Goal: Task Accomplishment & Management: Manage account settings

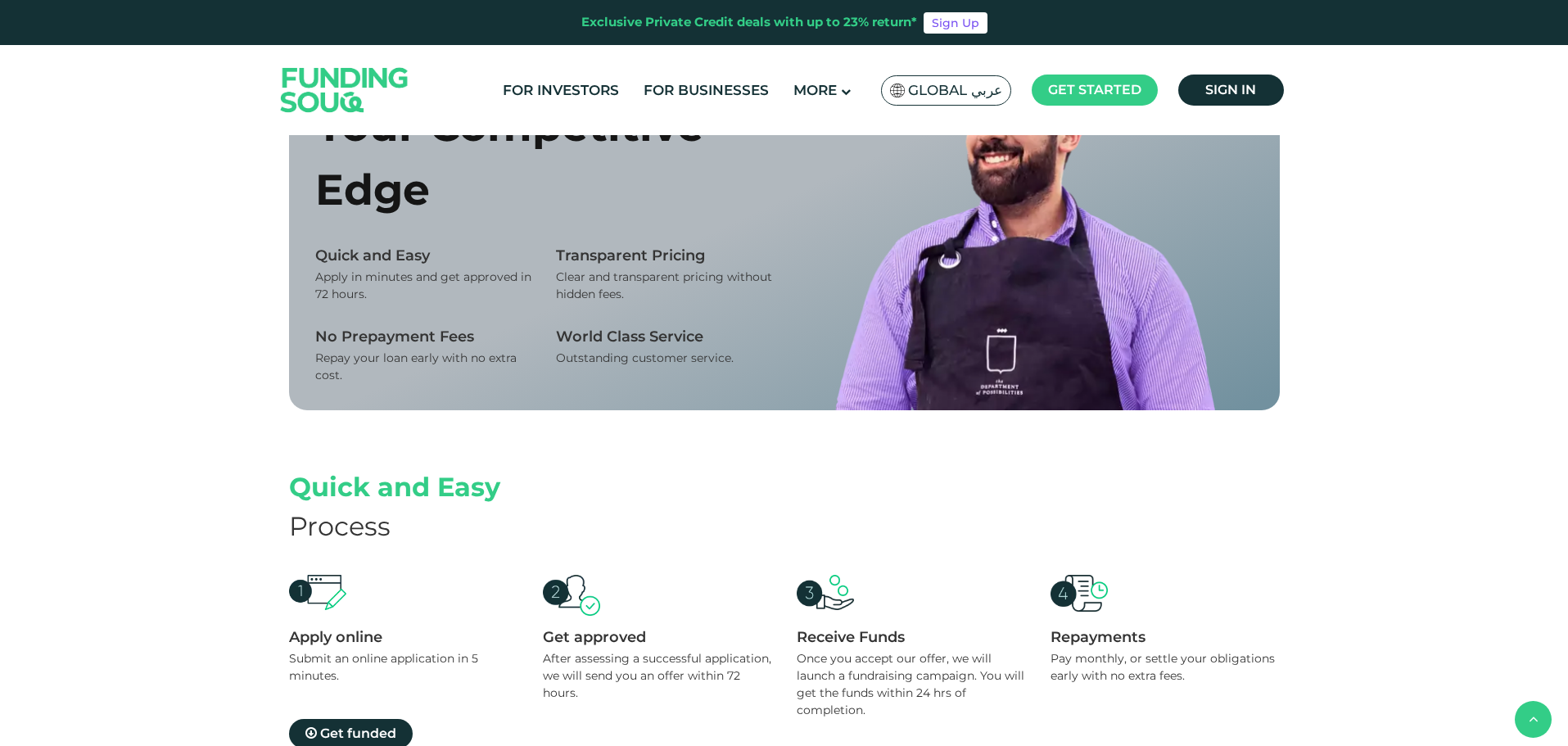
scroll to position [737, 0]
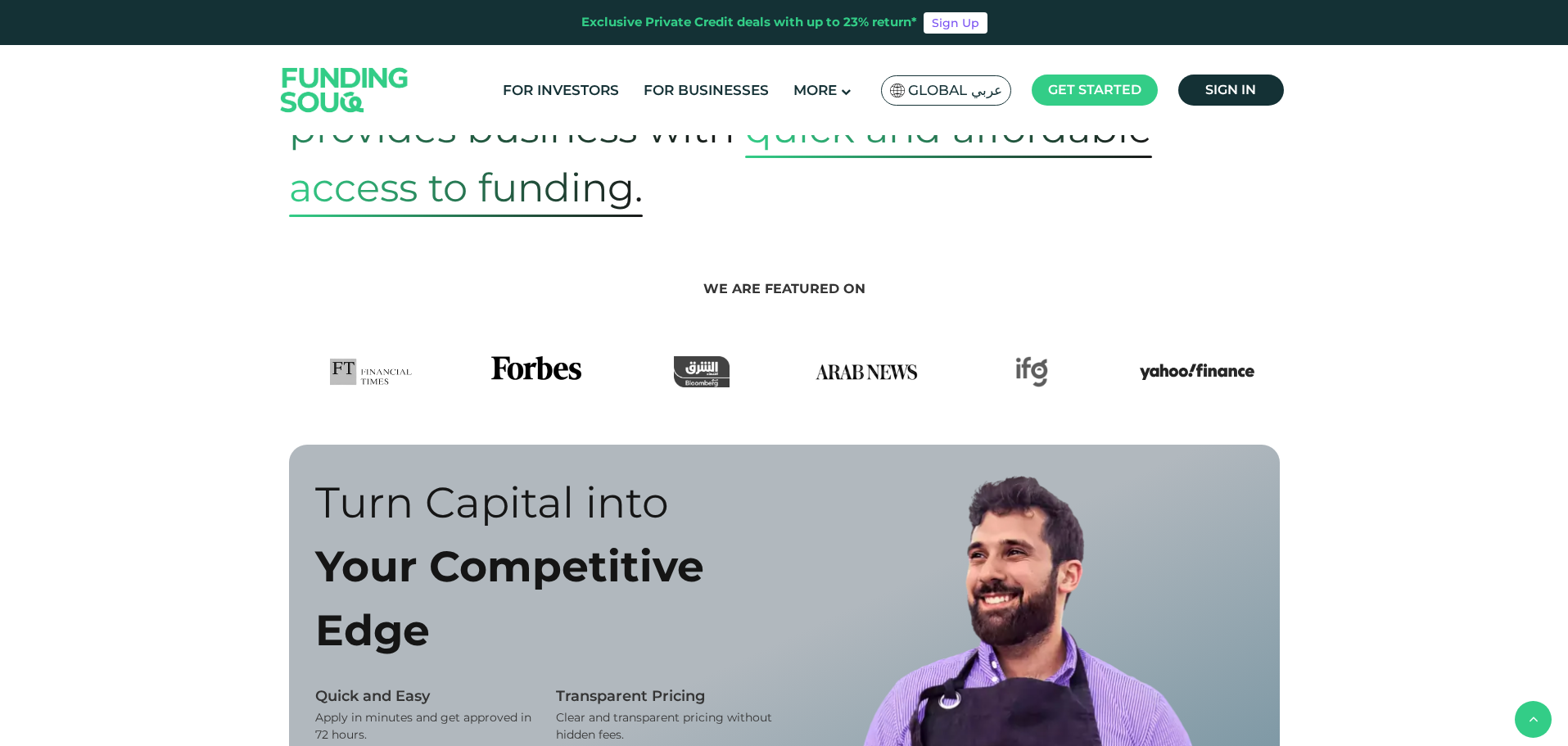
click at [873, 370] on img at bounding box center [866, 372] width 114 height 31
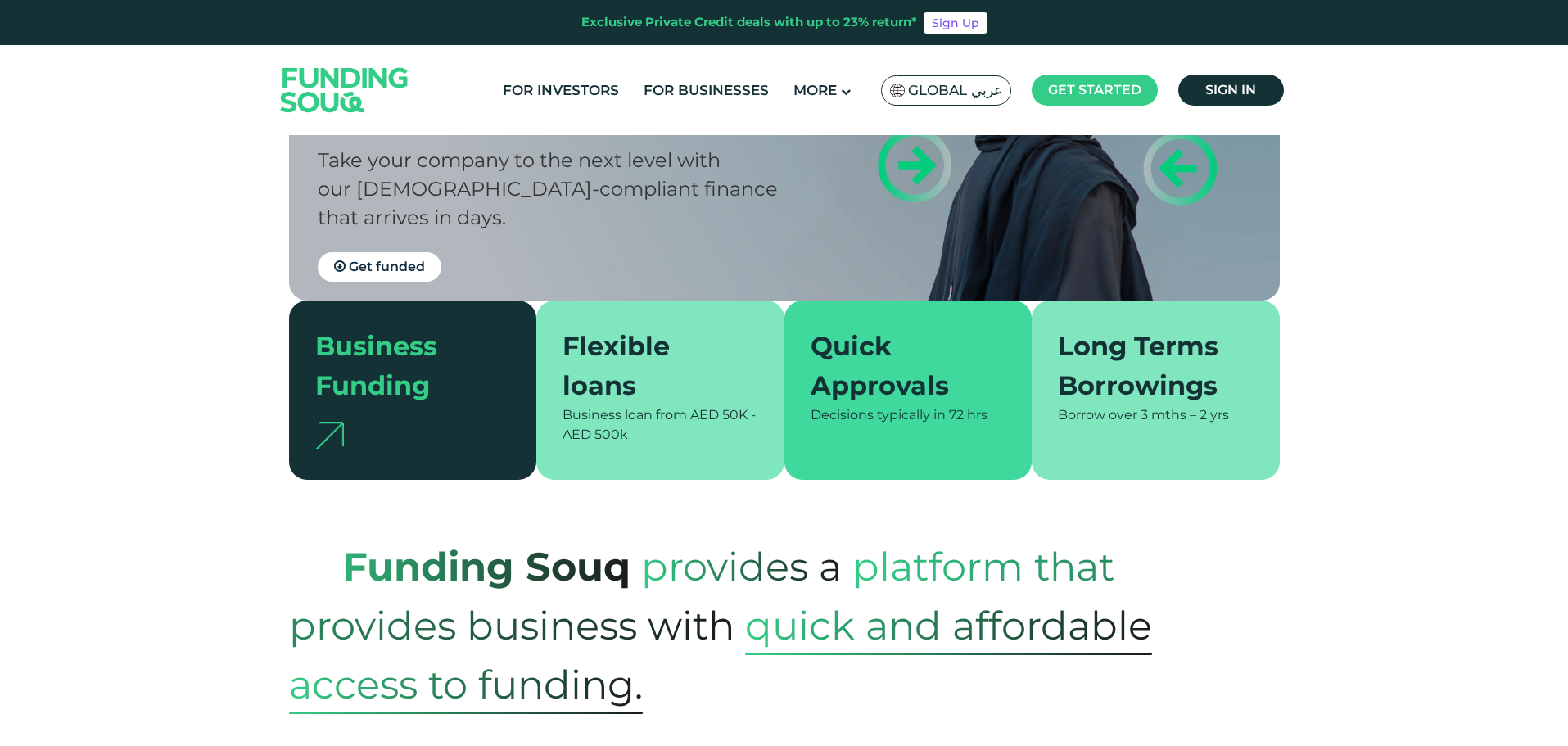
scroll to position [0, 0]
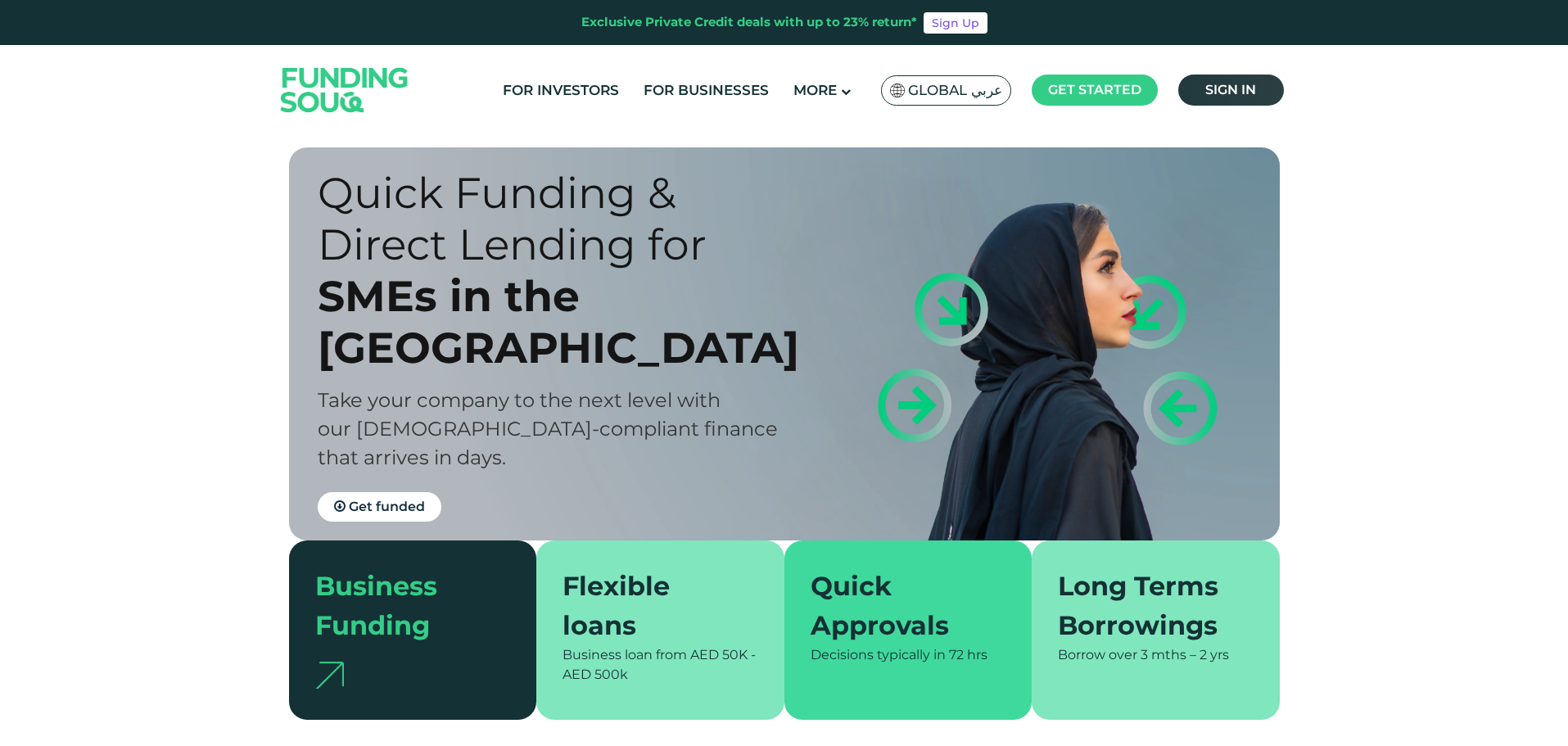
click at [1248, 91] on span "Sign in" at bounding box center [1230, 89] width 51 height 16
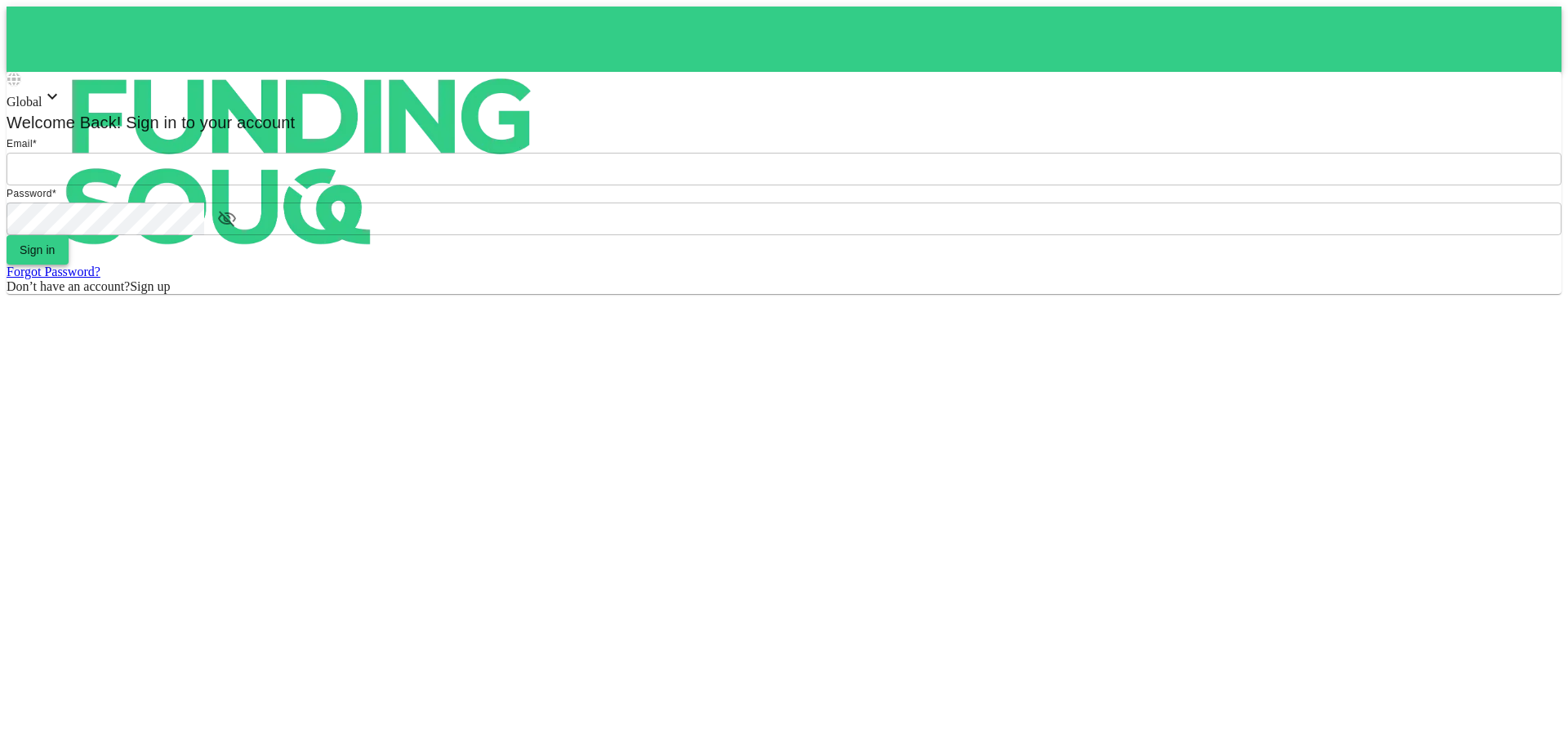
type input "[EMAIL_ADDRESS][DOMAIN_NAME]"
drag, startPoint x: 773, startPoint y: 481, endPoint x: 780, endPoint y: 475, distance: 9.2
click at [69, 264] on button "Sign in" at bounding box center [37, 250] width 62 height 30
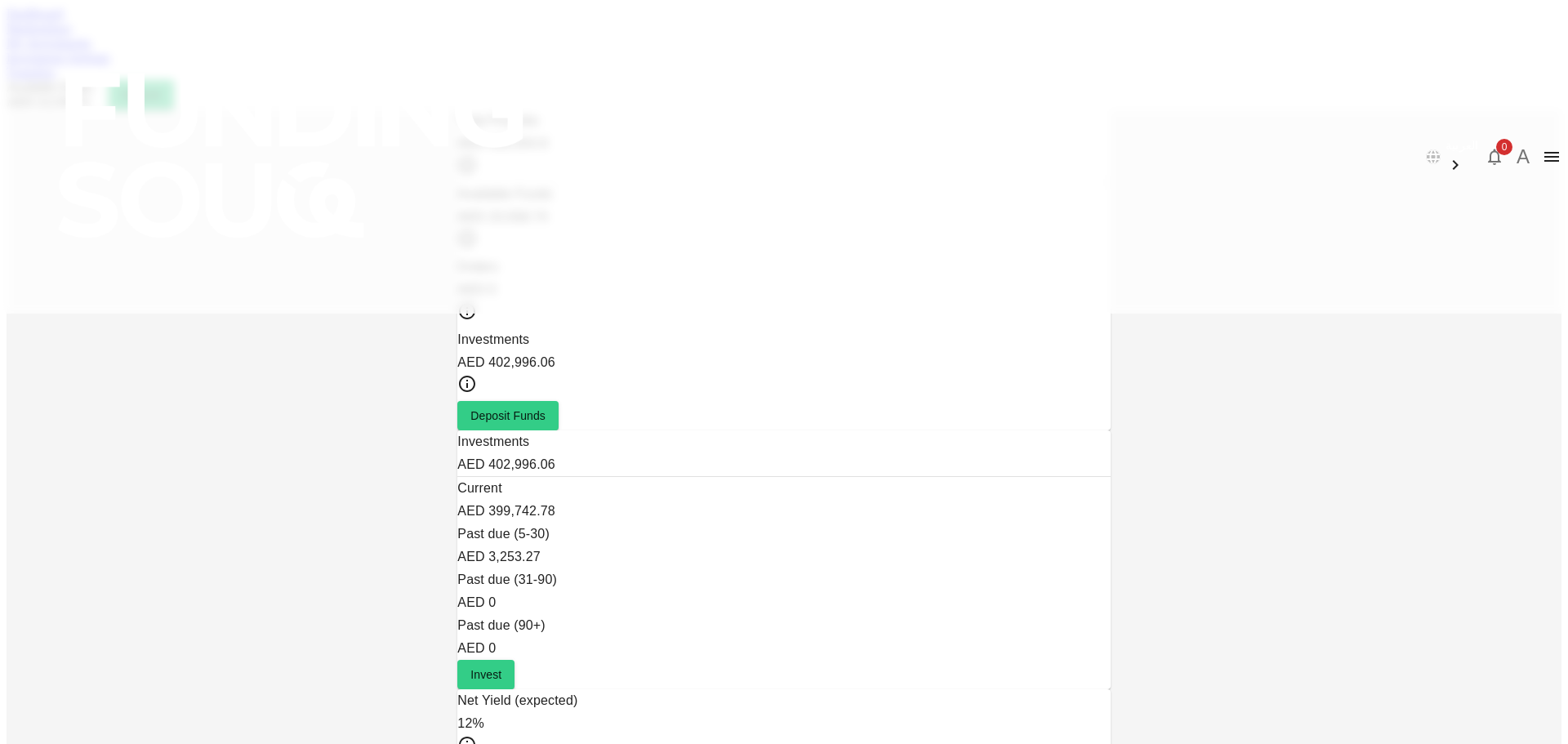
click at [72, 36] on link "Marketplace" at bounding box center [39, 28] width 65 height 14
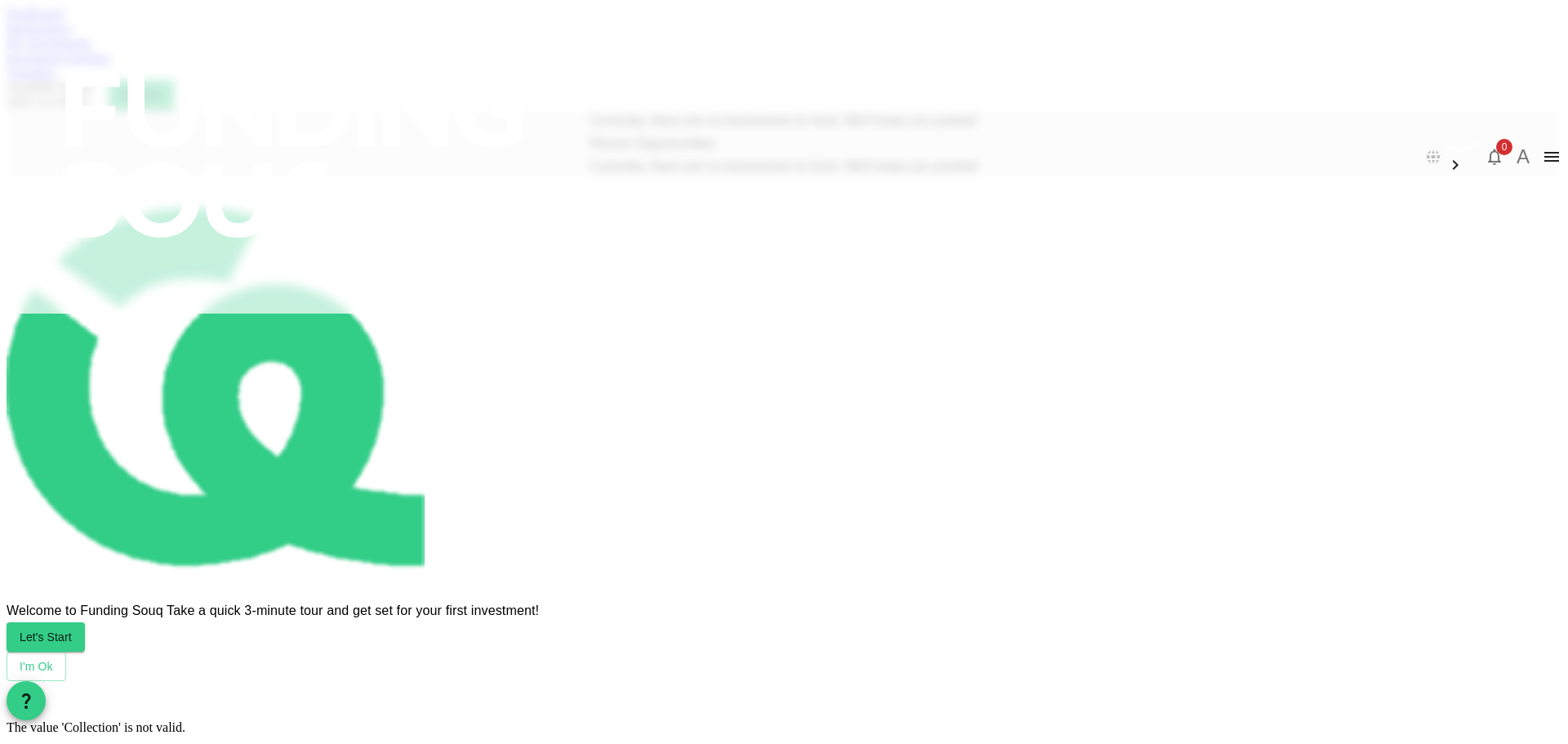
click at [353, 21] on div "Dashboard" at bounding box center [784, 14] width 1555 height 15
click at [358, 73] on div "Dashboard Marketplace My Investments Investment Settings Transfers Available Fu…" at bounding box center [784, 58] width 1555 height 103
click at [63, 21] on link "Dashboard" at bounding box center [35, 13] width 56 height 14
